Goal: Navigation & Orientation: Find specific page/section

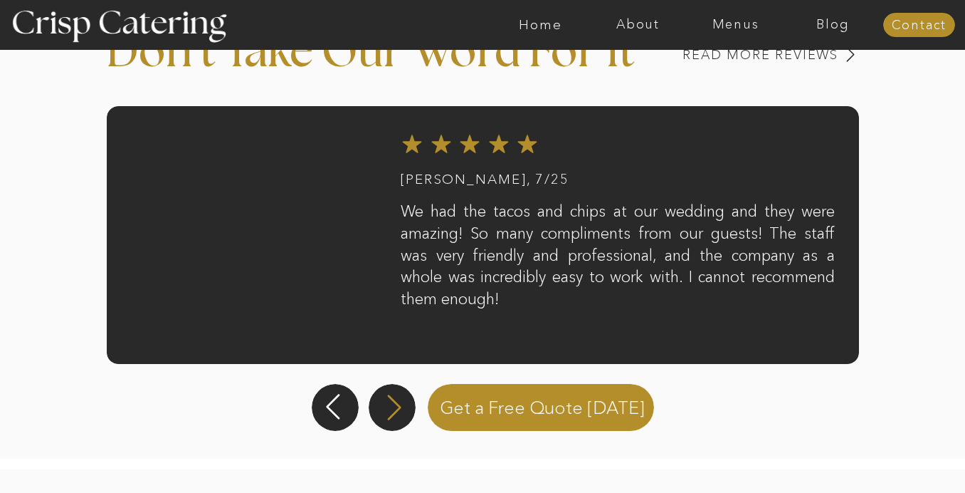
click at [396, 412] on icon at bounding box center [395, 406] width 14 height 25
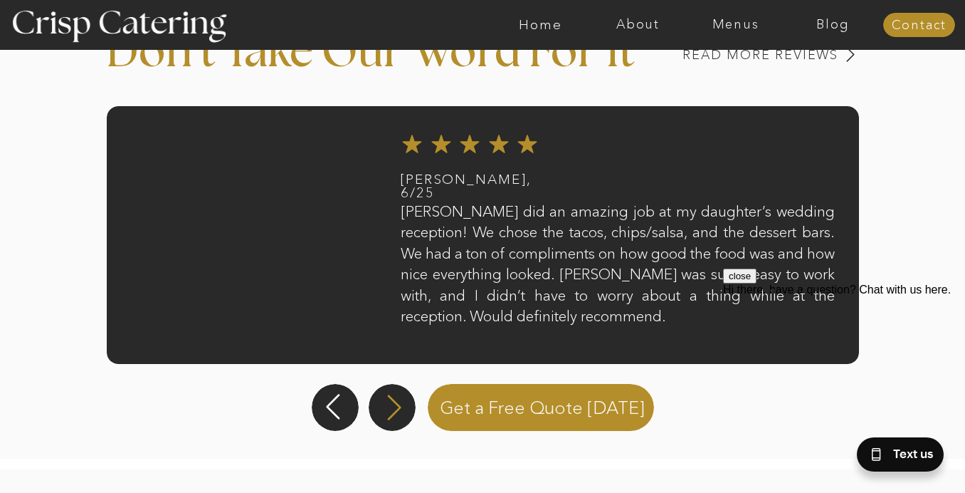
click at [395, 411] on icon at bounding box center [395, 406] width 14 height 25
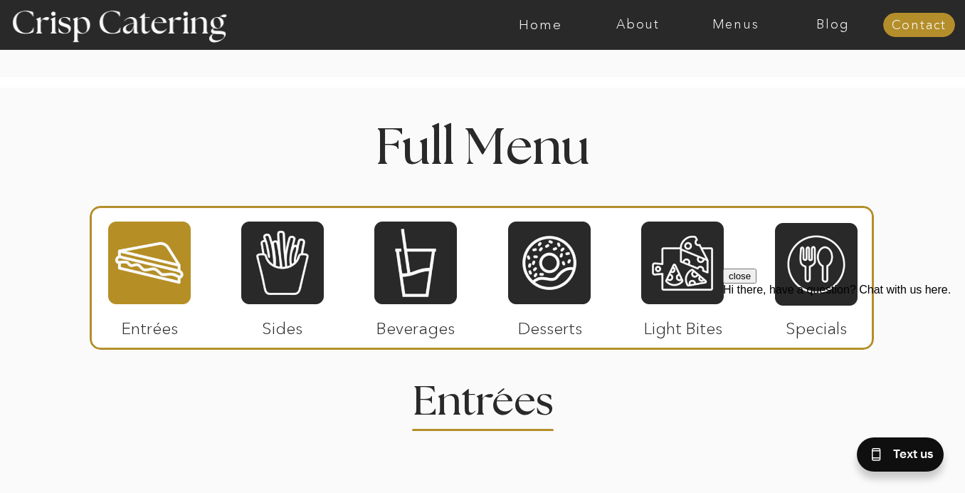
scroll to position [1558, 0]
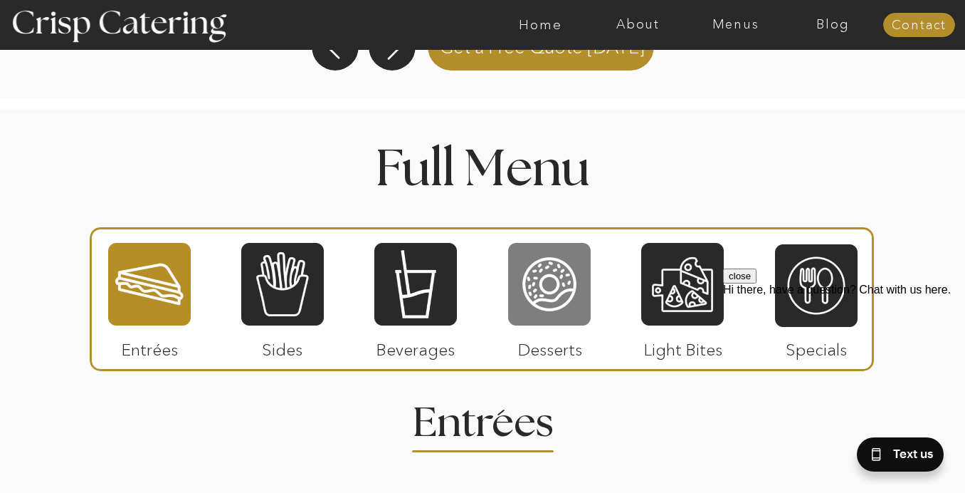
click at [570, 290] on div at bounding box center [549, 283] width 83 height 85
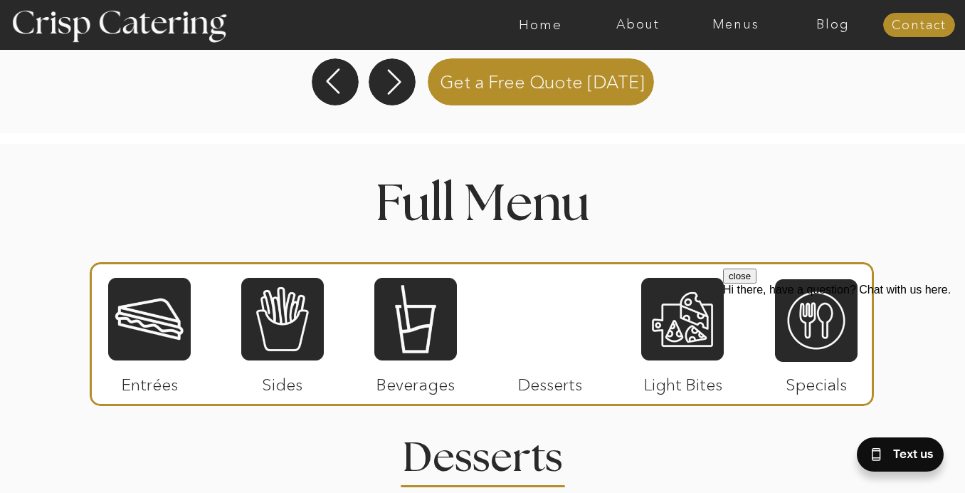
scroll to position [1520, 0]
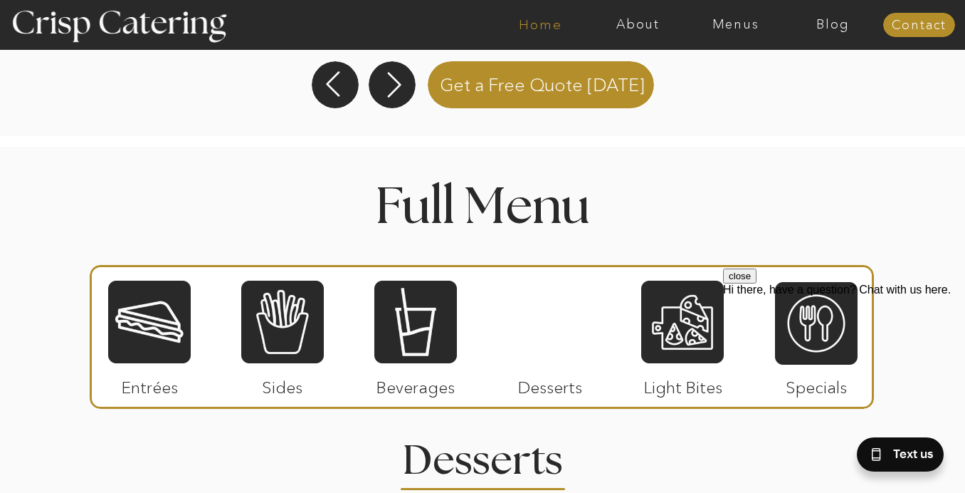
click at [546, 28] on nav "Home" at bounding box center [541, 25] width 98 height 14
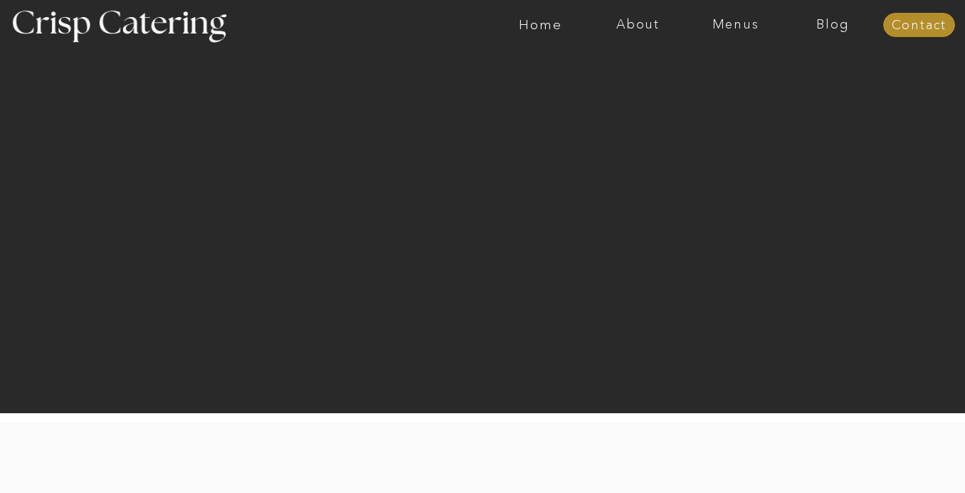
scroll to position [35, 0]
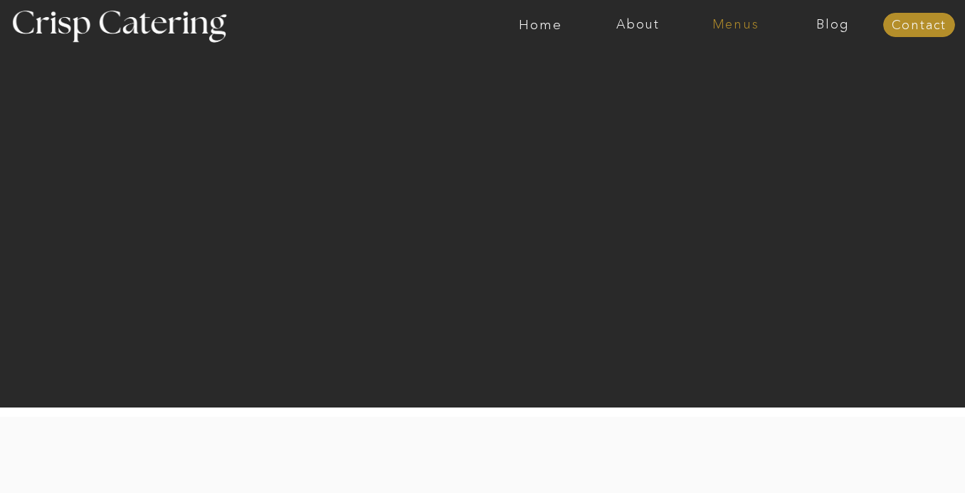
click at [720, 29] on nav "Menus" at bounding box center [736, 25] width 98 height 14
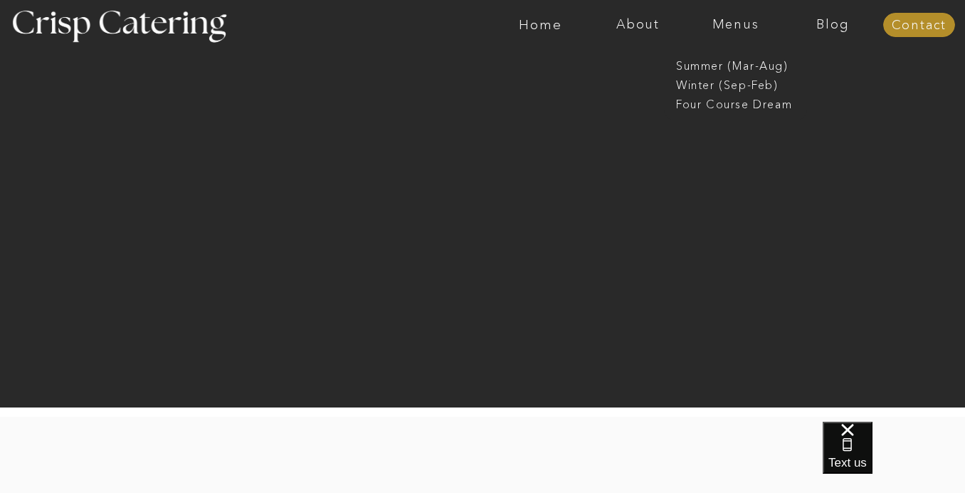
scroll to position [0, 0]
click at [710, 68] on nav "Summer (Mar-Aug)" at bounding box center [739, 65] width 127 height 14
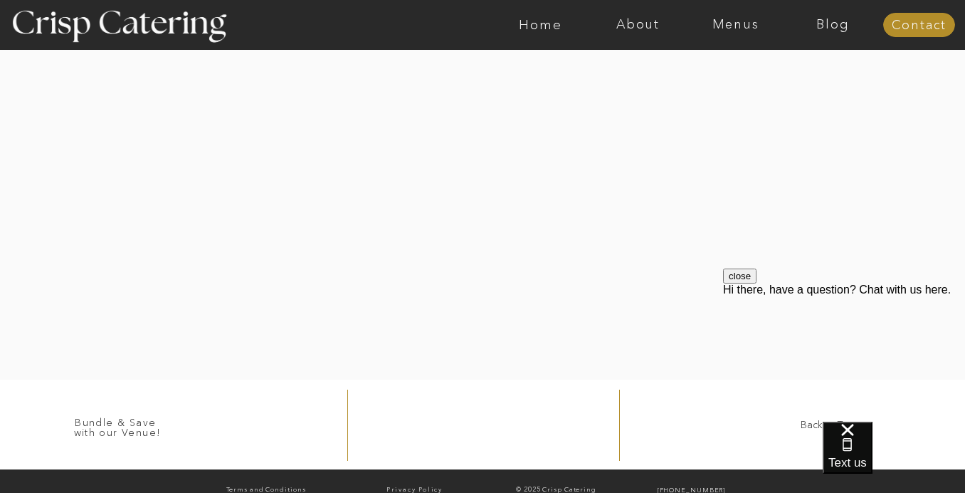
scroll to position [3034, 0]
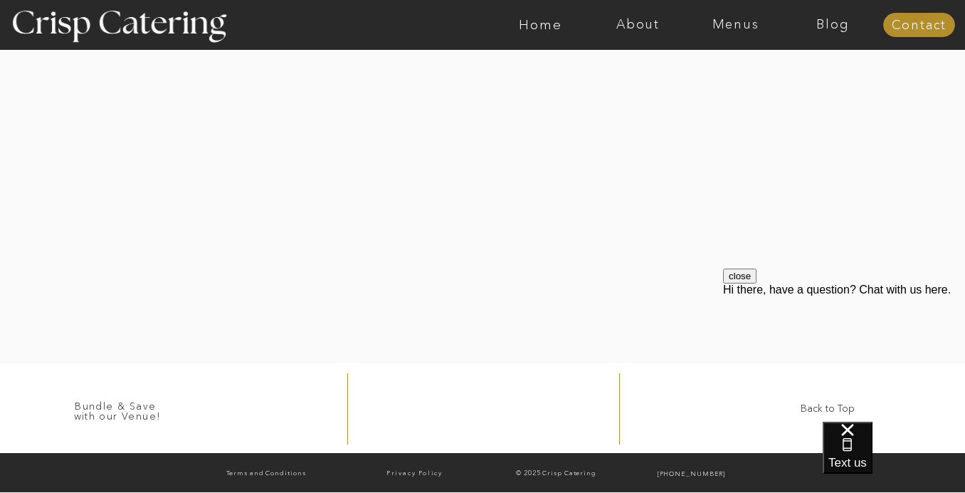
click at [251, 205] on div at bounding box center [483, 121] width 992 height 486
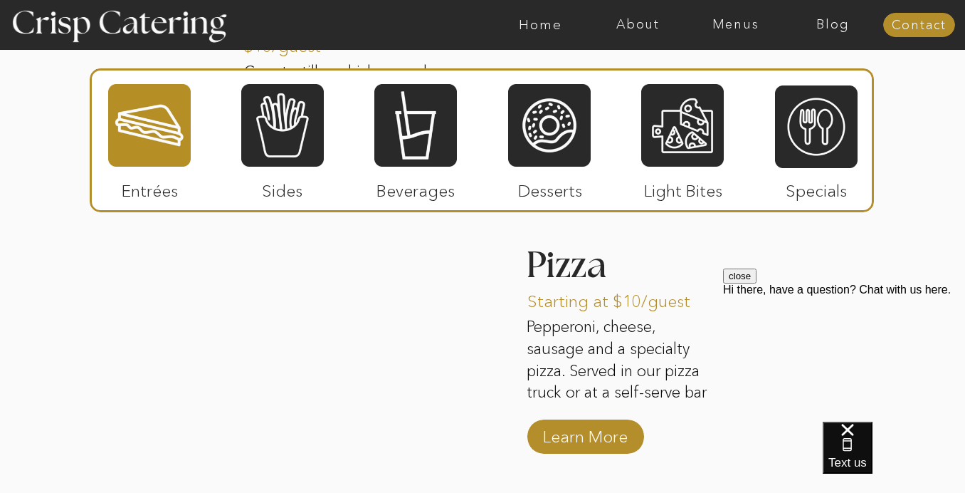
scroll to position [1907, 0]
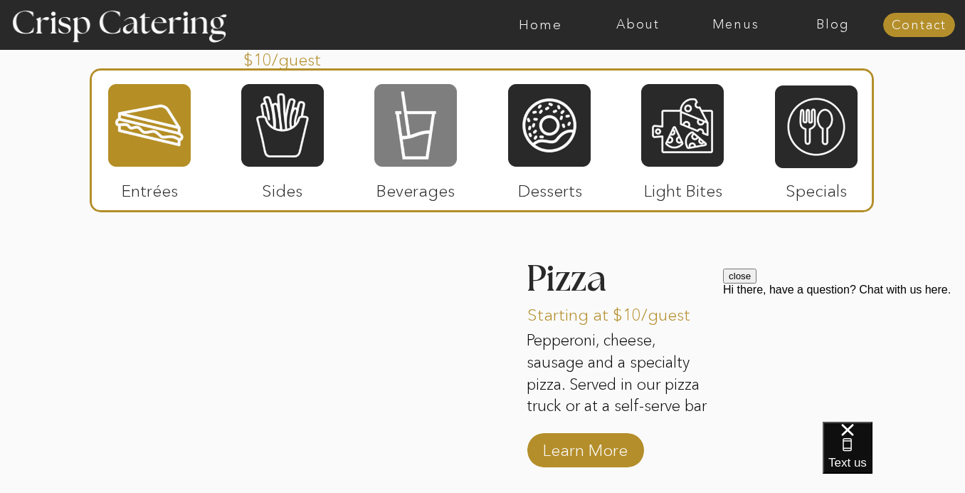
click at [426, 142] on div at bounding box center [415, 125] width 83 height 85
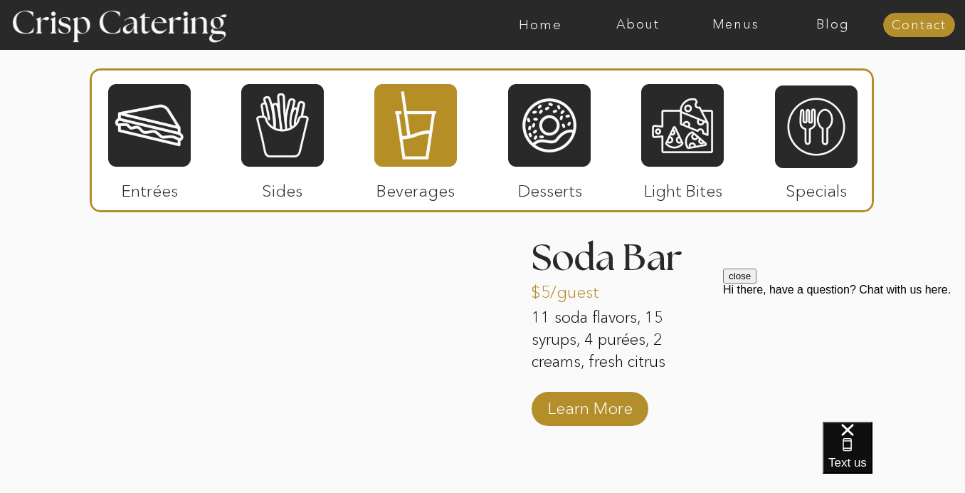
scroll to position [1575, 0]
